Goal: Task Accomplishment & Management: Use online tool/utility

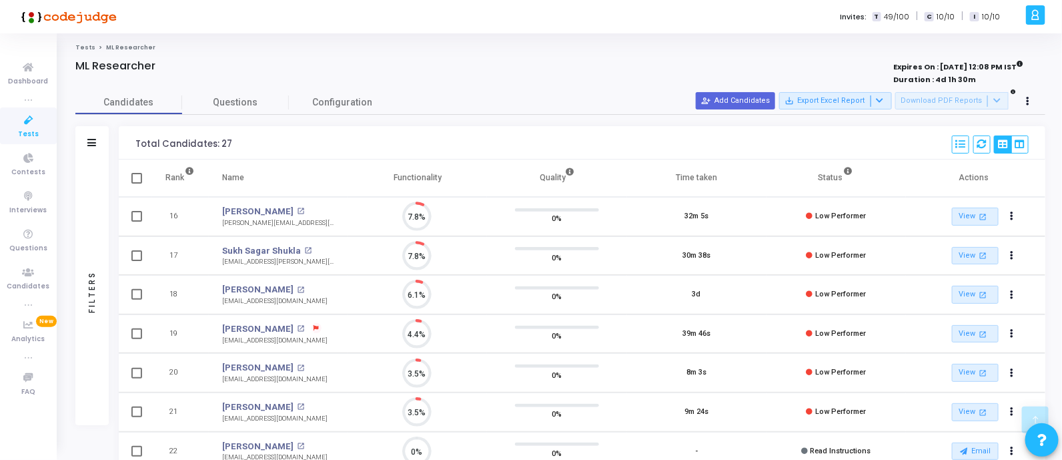
scroll to position [275, 0]
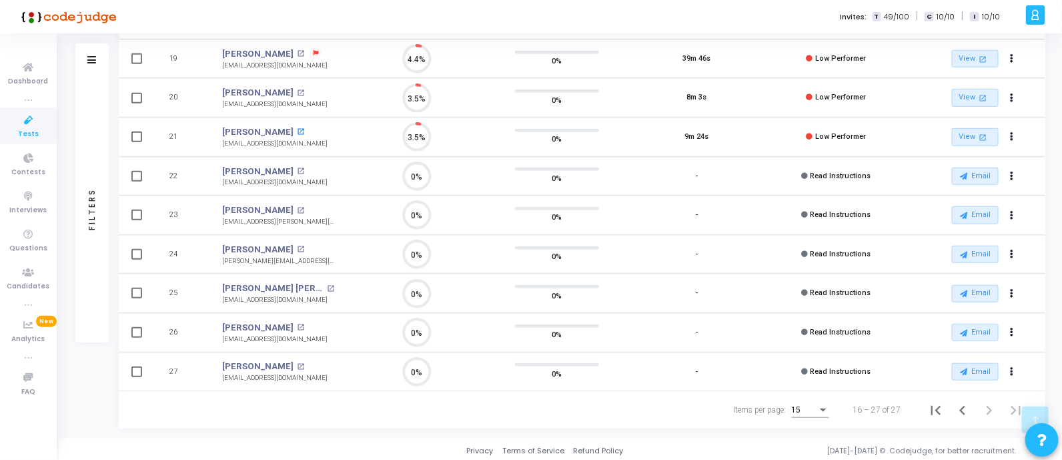
drag, startPoint x: 217, startPoint y: 129, endPoint x: 301, endPoint y: 133, distance: 83.4
click at [301, 133] on td "Himani Srivastava open_in_new iitphimani@gmail.com" at bounding box center [278, 136] width 139 height 39
copy div "Himani Srivastava Himani Srivastava open_in_new"
click at [27, 125] on icon at bounding box center [29, 120] width 28 height 17
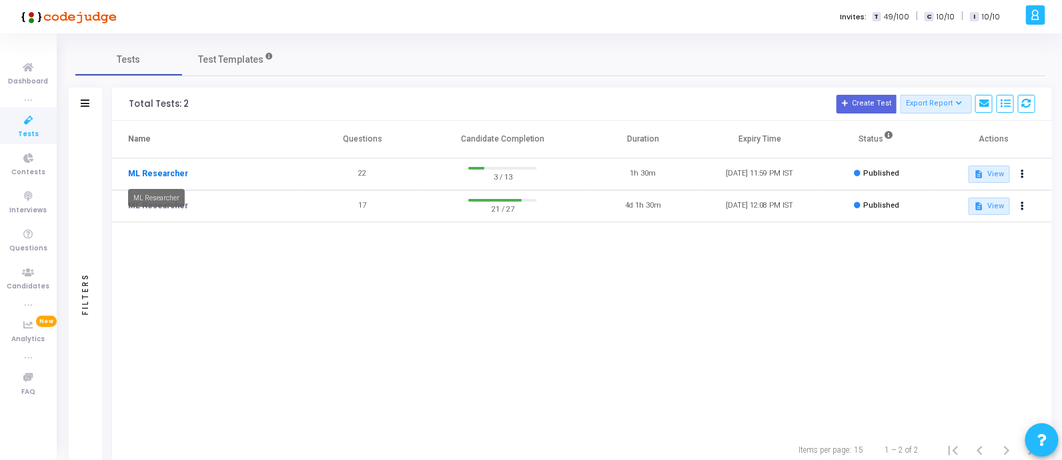
click at [161, 173] on link "ML Researcher" at bounding box center [158, 173] width 60 height 12
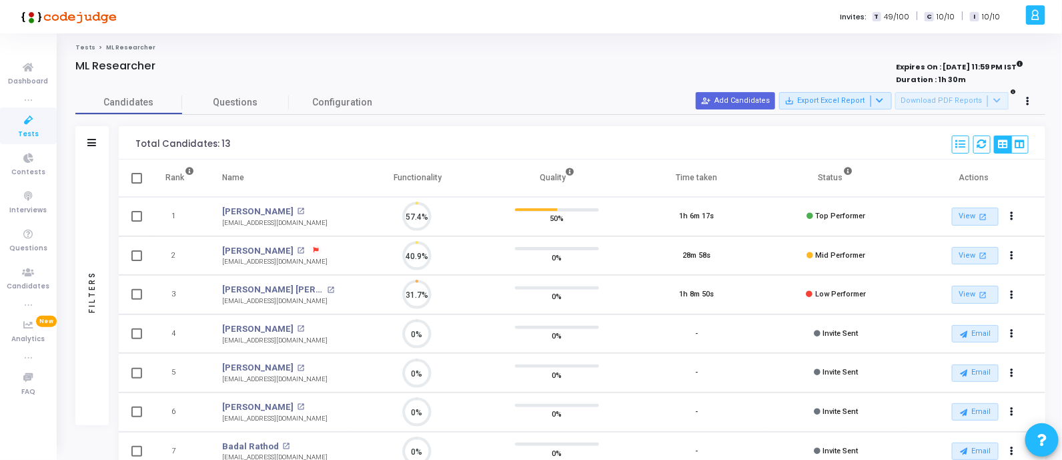
scroll to position [28, 34]
drag, startPoint x: 213, startPoint y: 211, endPoint x: 281, endPoint y: 209, distance: 68.1
click at [281, 209] on td "Surbhit Kumar open_in_new surbhit3812@gmail.com" at bounding box center [278, 216] width 139 height 39
copy div "Surbhit Kumar Surbhit Kumar open_in_new"
copy div "Vishal Hemnani Vishal Hemnani open_in_new"
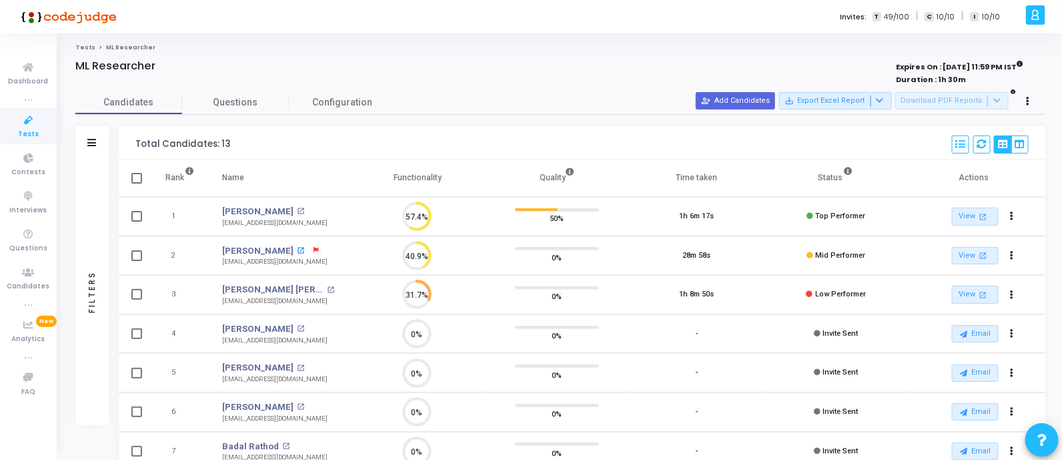
drag, startPoint x: 213, startPoint y: 249, endPoint x: 292, endPoint y: 249, distance: 79.4
click at [292, 249] on td "Vishal Hemnani open_in_new vishalhemnani97@gmail.com" at bounding box center [278, 255] width 139 height 39
drag, startPoint x: 218, startPoint y: 286, endPoint x: 322, endPoint y: 286, distance: 104.1
click at [322, 286] on td "Manas Ranjan Prusti open_in_new manasranjanprusti005@gmail.com" at bounding box center [278, 294] width 139 height 39
copy div "Manas Ranjan Prusti Manas Ranjan Prusti open_in_new"
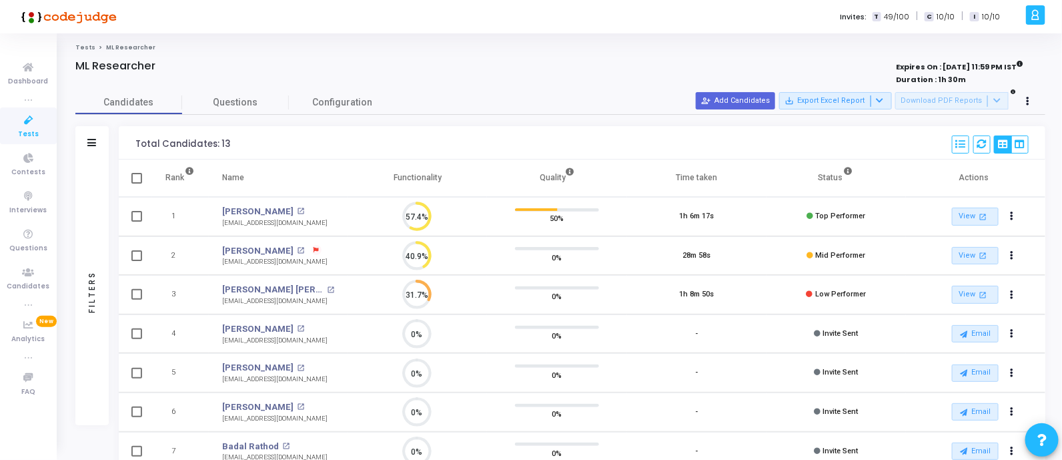
scroll to position [314, 0]
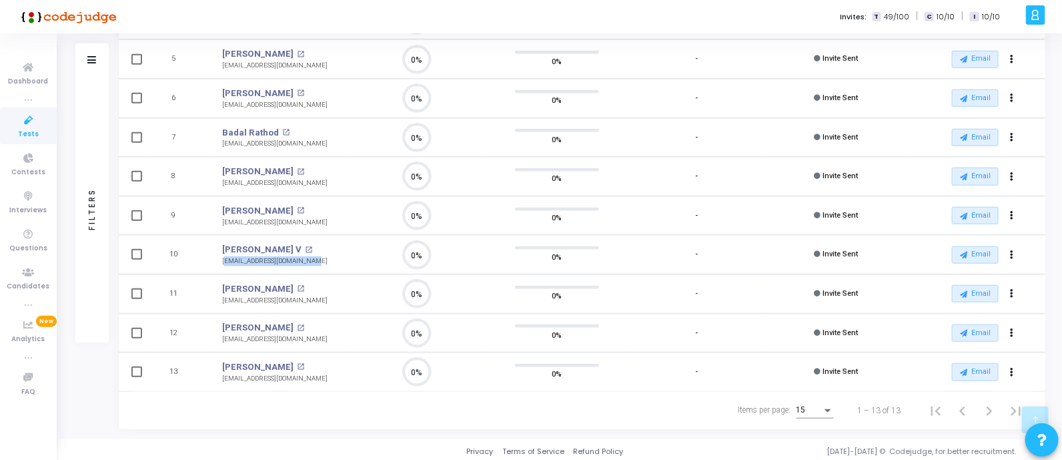
drag, startPoint x: 216, startPoint y: 259, endPoint x: 324, endPoint y: 258, distance: 107.4
click at [324, 258] on td "[PERSON_NAME] V open_in_new [EMAIL_ADDRESS][DOMAIN_NAME]" at bounding box center [278, 254] width 139 height 39
copy div "[EMAIL_ADDRESS][DOMAIN_NAME]"
click at [71, 396] on div "Candidates Questions Configuration Filters Filters Candidate Name/Email search …" at bounding box center [560, 102] width 983 height 651
drag, startPoint x: 130, startPoint y: 21, endPoint x: 53, endPoint y: 19, distance: 76.8
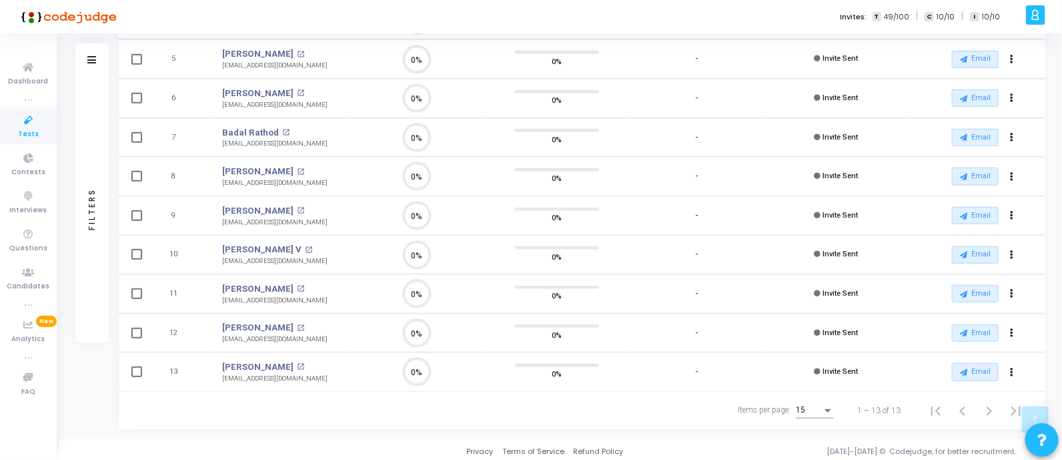
click at [53, 19] on div at bounding box center [66, 16] width 133 height 33
